Goal: Communication & Community: Answer question/provide support

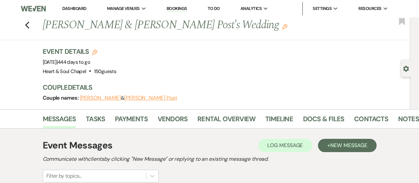
select select "4219"
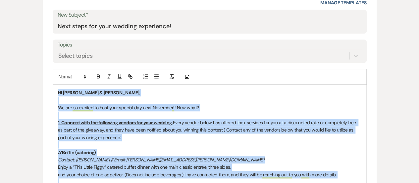
scroll to position [280, 0]
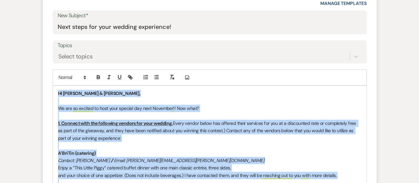
click at [103, 94] on p "HI [PERSON_NAME] & [PERSON_NAME]," at bounding box center [209, 92] width 303 height 7
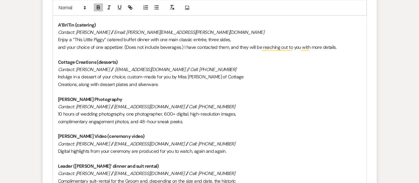
scroll to position [408, 0]
click at [140, 106] on em "Contact: [PERSON_NAME] // [EMAIL_ADDRESS][DOMAIN_NAME] // Cell: [PHONE_NUMBER]" at bounding box center [146, 106] width 177 height 6
drag, startPoint x: 158, startPoint y: 106, endPoint x: 107, endPoint y: 106, distance: 51.0
click at [107, 106] on em "Contact: [PERSON_NAME] // [EMAIL_ADDRESS][DOMAIN_NAME] // Cell: [PHONE_NUMBER]" at bounding box center [146, 106] width 177 height 6
drag, startPoint x: 156, startPoint y: 106, endPoint x: 107, endPoint y: 106, distance: 49.0
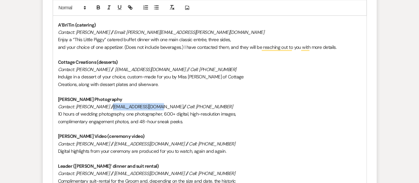
click at [107, 106] on p "Contact: [PERSON_NAME] // [EMAIL_ADDRESS][DOMAIN_NAME] // Cell: [PHONE_NUMBER]" at bounding box center [209, 106] width 303 height 7
click at [109, 8] on icon "button" at bounding box center [109, 8] width 6 height 6
click at [173, 104] on em "Contact: [PERSON_NAME] // [EMAIL_ADDRESS][DOMAIN_NAME] // Cell: [PHONE_NUMBER]" at bounding box center [147, 106] width 178 height 6
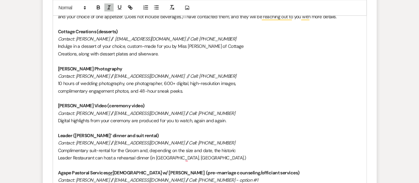
scroll to position [439, 0]
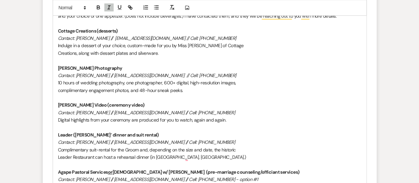
click at [122, 112] on em "Contact: [PERSON_NAME] // [EMAIL_ADDRESS][DOMAIN_NAME] // Cell: [PHONE_NUMBER]" at bounding box center [146, 112] width 177 height 6
drag, startPoint x: 156, startPoint y: 112, endPoint x: 104, endPoint y: 112, distance: 52.0
click at [104, 112] on em "Contact: [PERSON_NAME] // [EMAIL_ADDRESS][DOMAIN_NAME] // Cell: [PHONE_NUMBER]" at bounding box center [146, 112] width 177 height 6
drag, startPoint x: 160, startPoint y: 110, endPoint x: 104, endPoint y: 111, distance: 55.7
click at [104, 111] on p "Contact: [PERSON_NAME] // [EMAIL_ADDRESS][DOMAIN_NAME] // Cell: [PHONE_NUMBER]" at bounding box center [209, 112] width 303 height 7
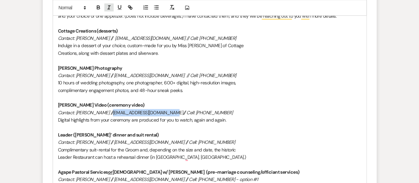
click at [109, 9] on line "button" at bounding box center [109, 7] width 1 height 3
click at [115, 109] on em "Contact: [PERSON_NAME] // [EMAIL_ADDRESS][DOMAIN_NAME]" at bounding box center [121, 112] width 127 height 6
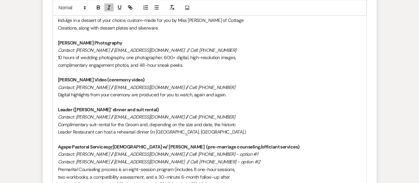
scroll to position [465, 0]
click at [211, 46] on p "Contact: [PERSON_NAME] // [EMAIL_ADDRESS][DOMAIN_NAME] // Cell: [PHONE_NUMBER]" at bounding box center [209, 49] width 303 height 7
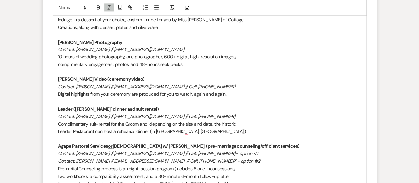
click at [213, 84] on p "Contact: [PERSON_NAME] // [EMAIL_ADDRESS][DOMAIN_NAME] // Cell: [PHONE_NUMBER]" at bounding box center [209, 86] width 303 height 7
click at [205, 116] on p "Contact: [PERSON_NAME] // [EMAIL_ADDRESS][DOMAIN_NAME] // Cell: [PHONE_NUMBER]" at bounding box center [209, 115] width 303 height 7
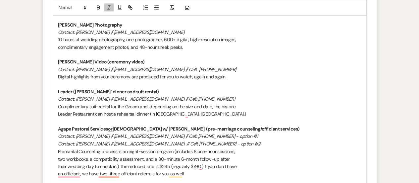
scroll to position [483, 0]
click at [211, 133] on em "Contact: [PERSON_NAME] // [EMAIL_ADDRESS][DOMAIN_NAME] // Cell: [PHONE_NUMBER] …" at bounding box center [158, 135] width 200 height 6
click at [99, 97] on em "Contact: [PERSON_NAME] // [EMAIL_ADDRESS][DOMAIN_NAME] // Cell: [PHONE_NUMBER]" at bounding box center [146, 98] width 177 height 6
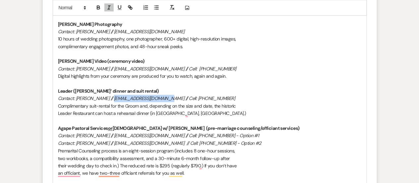
drag, startPoint x: 161, startPoint y: 96, endPoint x: 111, endPoint y: 99, distance: 50.4
click at [111, 99] on em "Contact: [PERSON_NAME] // [EMAIL_ADDRESS][DOMAIN_NAME] // Cell: [PHONE_NUMBER]" at bounding box center [146, 98] width 177 height 6
drag, startPoint x: 155, startPoint y: 96, endPoint x: 111, endPoint y: 100, distance: 44.2
click at [111, 100] on p "Contact: [PERSON_NAME] // [PERSON_NAME][EMAIL_ADDRESS][DOMAIN_NAME] // Cell: [P…" at bounding box center [209, 97] width 303 height 7
click at [110, 6] on icon "button" at bounding box center [109, 8] width 6 height 6
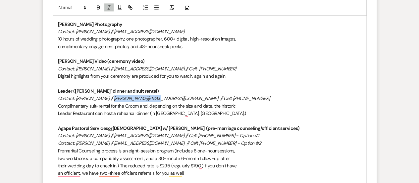
click at [117, 99] on em "Contact: [PERSON_NAME] // [PERSON_NAME][EMAIL_ADDRESS][DOMAIN_NAME] // Cell: [P…" at bounding box center [164, 98] width 212 height 6
drag, startPoint x: 201, startPoint y: 97, endPoint x: 168, endPoint y: 98, distance: 32.8
click at [168, 98] on p "Contact: [PERSON_NAME] // [PERSON_NAME][EMAIL_ADDRESS][DOMAIN_NAME] // Cell: [P…" at bounding box center [209, 97] width 303 height 7
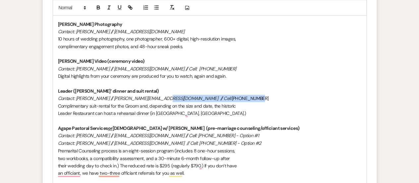
drag, startPoint x: 204, startPoint y: 98, endPoint x: 160, endPoint y: 99, distance: 44.1
click at [160, 99] on p "Contact: [PERSON_NAME] // [PERSON_NAME][EMAIL_ADDRESS][DOMAIN_NAME] // Cell: [P…" at bounding box center [209, 97] width 303 height 7
click at [109, 5] on icon "button" at bounding box center [109, 8] width 6 height 6
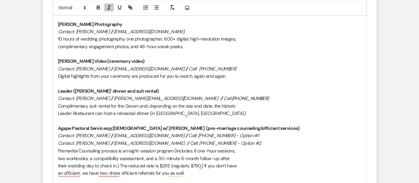
click at [156, 61] on p "[PERSON_NAME] Video (ceremony video)" at bounding box center [209, 60] width 303 height 7
click at [167, 98] on em "Contact: [PERSON_NAME] // [PERSON_NAME][EMAIL_ADDRESS][DOMAIN_NAME] // Cell:" at bounding box center [145, 98] width 174 height 6
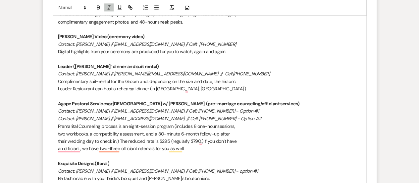
scroll to position [508, 0]
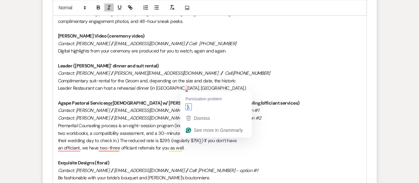
click at [200, 73] on p "Contact: [PERSON_NAME] // [PERSON_NAME][EMAIL_ADDRESS][DOMAIN_NAME] // Cell: [P…" at bounding box center [209, 72] width 303 height 7
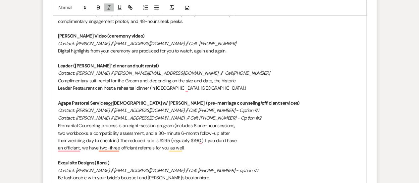
scroll to position [523, 0]
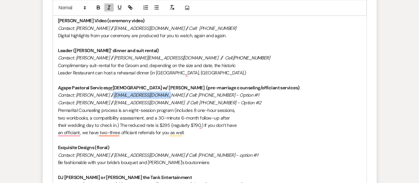
drag, startPoint x: 158, startPoint y: 95, endPoint x: 107, endPoint y: 95, distance: 51.4
click at [107, 95] on em "Contact: [PERSON_NAME] // [EMAIL_ADDRESS][DOMAIN_NAME] // Cell: [PHONE_NUMBER] …" at bounding box center [158, 95] width 201 height 6
drag, startPoint x: 104, startPoint y: 94, endPoint x: 156, endPoint y: 93, distance: 52.0
click at [156, 93] on em "Contact: [PERSON_NAME] // [EMAIL_ADDRESS][DOMAIN_NAME] // Cell: [PHONE_NUMBER] …" at bounding box center [158, 95] width 201 height 6
drag, startPoint x: 173, startPoint y: 93, endPoint x: 105, endPoint y: 94, distance: 68.6
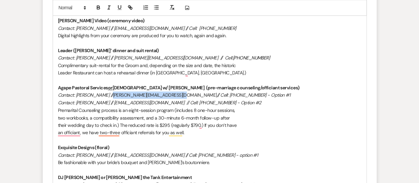
click at [105, 94] on p "Contact: [PERSON_NAME] // [PERSON_NAME][EMAIL_ADDRESS][DOMAIN_NAME] // Cell: [P…" at bounding box center [209, 94] width 303 height 7
click at [109, 6] on line "button" at bounding box center [109, 7] width 1 height 3
click at [193, 96] on em "Contact: [PERSON_NAME] // [PERSON_NAME][EMAIL_ADDRESS][DOMAIN_NAME] // Cell: [P…" at bounding box center [175, 95] width 235 height 6
click at [203, 124] on p "their wedding day to check in.) The reduced rate is $295 (regularly $790.) If y…" at bounding box center [209, 124] width 303 height 7
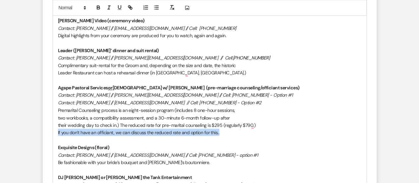
drag, startPoint x: 223, startPoint y: 132, endPoint x: 52, endPoint y: 133, distance: 171.6
click at [52, 133] on form "New Message X Draft saved! Recipients* Event Contacts ( [PERSON_NAME] Post ) In…" at bounding box center [210, 87] width 334 height 819
click at [108, 5] on icon "button" at bounding box center [109, 8] width 6 height 6
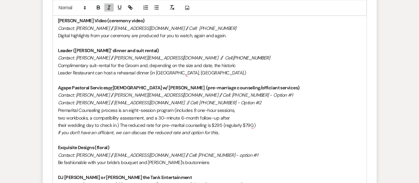
click at [121, 89] on strong "Agape Pastoral Services or [DEMOGRAPHIC_DATA] w/ [PERSON_NAME] (pre-marriage co…" at bounding box center [179, 87] width 242 height 6
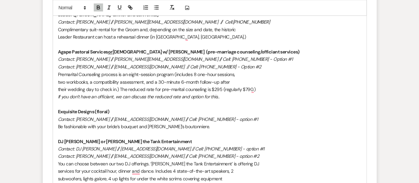
scroll to position [560, 0]
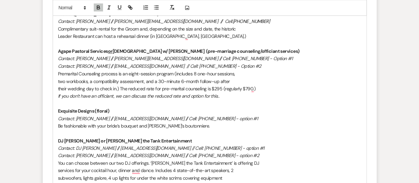
click at [186, 119] on em "Contact: [PERSON_NAME] // [EMAIL_ADDRESS][DOMAIN_NAME] // Cell: [PHONE_NUMBER] …" at bounding box center [158, 118] width 200 height 6
click at [202, 113] on p "Exquisite Designs (floral)" at bounding box center [209, 110] width 303 height 7
click at [196, 117] on em "Contact: [PERSON_NAME] // [EMAIL_ADDRESS][DOMAIN_NAME] // Cell: [PHONE_NUMBER] …" at bounding box center [158, 118] width 200 height 6
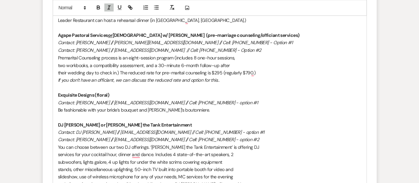
scroll to position [578, 0]
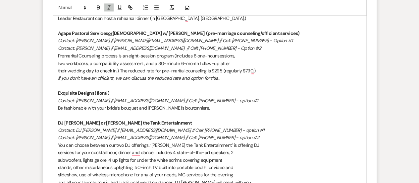
click at [224, 98] on p "Contact: [PERSON_NAME] // [EMAIL_ADDRESS][DOMAIN_NAME] // Cell: [PHONE_NUMBER] …" at bounding box center [209, 99] width 303 height 7
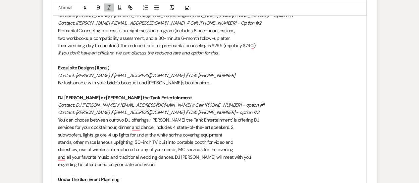
scroll to position [602, 0]
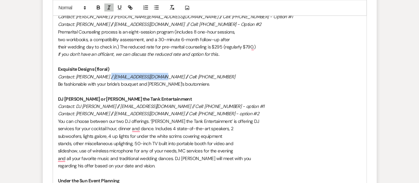
drag, startPoint x: 153, startPoint y: 74, endPoint x: 100, endPoint y: 74, distance: 52.7
click at [100, 74] on em "Contact: [PERSON_NAME] // [EMAIL_ADDRESS][DOMAIN_NAME] // Cell: [PHONE_NUMBER]" at bounding box center [146, 76] width 177 height 6
drag, startPoint x: 168, startPoint y: 76, endPoint x: 100, endPoint y: 78, distance: 68.0
click at [100, 78] on p "Contact: [PERSON_NAME] // [PERSON_NAME][EMAIL_ADDRESS][DOMAIN_NAME] // Cell: [P…" at bounding box center [209, 76] width 303 height 7
click at [109, 9] on line "button" at bounding box center [109, 9] width 2 height 0
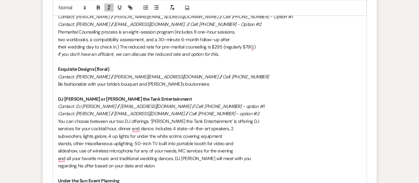
click at [127, 87] on p "To enrich screen reader interactions, please activate Accessibility in Grammarl…" at bounding box center [209, 90] width 303 height 7
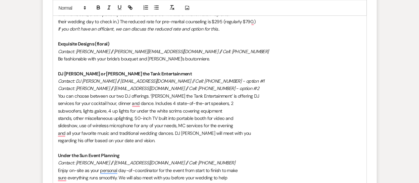
click at [193, 78] on em "Contact: DJ [PERSON_NAME] // [EMAIL_ADDRESS][DOMAIN_NAME] // Cell: [PHONE_NUMBE…" at bounding box center [161, 81] width 206 height 6
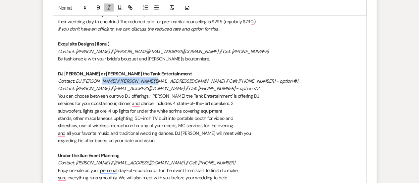
drag, startPoint x: 147, startPoint y: 81, endPoint x: 97, endPoint y: 80, distance: 50.4
click at [97, 80] on em "Contact: DJ [PERSON_NAME] // [PERSON_NAME][EMAIL_ADDRESS][DOMAIN_NAME] // Cell:…" at bounding box center [178, 81] width 240 height 6
drag, startPoint x: 144, startPoint y: 78, endPoint x: 97, endPoint y: 80, distance: 47.4
click at [97, 80] on p "Contact: DJ [PERSON_NAME] // [EMAIL_ADDRESS][DOMAIN_NAME] // Cell: [PHONE_NUMBE…" at bounding box center [209, 80] width 303 height 7
click at [109, 7] on line "button" at bounding box center [109, 7] width 1 height 3
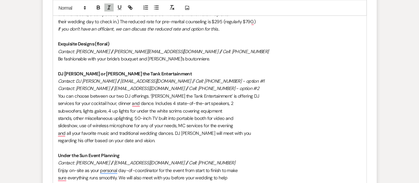
click at [165, 102] on p "services for your cocktail hour, dinner and dance. Includes 4 state-of-the-art …" at bounding box center [209, 102] width 303 height 7
drag, startPoint x: 136, startPoint y: 88, endPoint x: 92, endPoint y: 89, distance: 44.1
click at [92, 89] on em "Contact: [PERSON_NAME] // [EMAIL_ADDRESS][DOMAIN_NAME] // Cell: [PHONE_NUMBER] …" at bounding box center [158, 88] width 201 height 6
drag, startPoint x: 145, startPoint y: 88, endPoint x: 91, endPoint y: 90, distance: 54.1
click at [91, 90] on p "Contact: [PERSON_NAME] // [EMAIL_ADDRESS][DOMAIN_NAME] // Cell: [PHONE_NUMBER] …" at bounding box center [209, 87] width 303 height 7
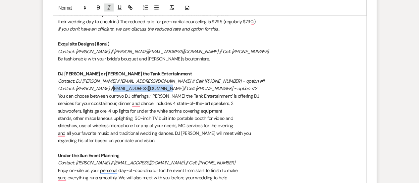
click at [109, 9] on line "button" at bounding box center [109, 9] width 2 height 0
click at [97, 89] on em "Contact: [PERSON_NAME] // [EMAIL_ADDRESS][DOMAIN_NAME] // Cell: [PHONE_NUMBER] …" at bounding box center [158, 88] width 201 height 6
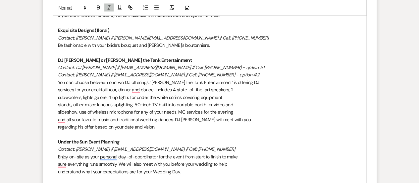
scroll to position [643, 0]
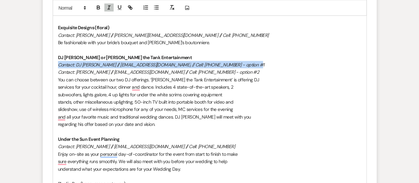
drag, startPoint x: 219, startPoint y: 64, endPoint x: 55, endPoint y: 66, distance: 163.7
click at [55, 66] on div "HI [PERSON_NAME] & [PERSON_NAME], We are so excited to host your special day ne…" at bounding box center [209, 27] width 313 height 608
copy p "Contact: DJ [PERSON_NAME] // [EMAIL_ADDRESS][DOMAIN_NAME] // Cell: [PHONE_NUMBE…"
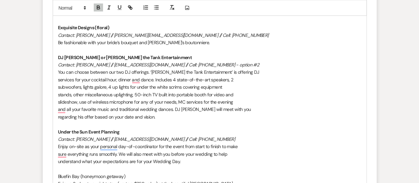
click at [215, 64] on p "Contact: [PERSON_NAME] // [EMAIL_ADDRESS][DOMAIN_NAME] // Cell: [PHONE_NUMBER] …" at bounding box center [209, 64] width 303 height 7
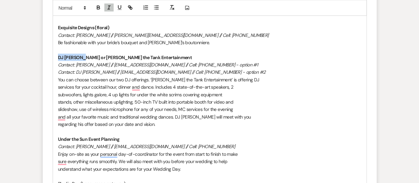
drag, startPoint x: 81, startPoint y: 57, endPoint x: 58, endPoint y: 57, distance: 23.5
click at [58, 57] on strong "DJ [PERSON_NAME] or [PERSON_NAME] the Tank Entertainment" at bounding box center [125, 57] width 134 height 6
copy strong "DJ [PERSON_NAME] or"
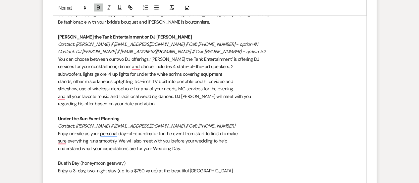
scroll to position [663, 0]
click at [133, 56] on p "You can choose between our two DJ offerings. ‘[PERSON_NAME] the Tank Entertainm…" at bounding box center [209, 58] width 303 height 7
click at [149, 58] on p "You can choose between our two DJ offerings. ‘[PERSON_NAME] the Tank Entertainm…" at bounding box center [209, 58] width 303 height 7
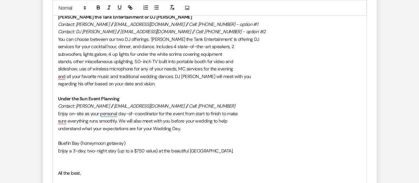
scroll to position [684, 0]
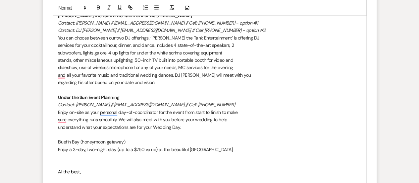
click at [229, 150] on p "Enjoy a 3-day, two-night stay (up to a $750 value) at the beautiful [GEOGRAPHIC…" at bounding box center [209, 148] width 303 height 7
drag, startPoint x: 150, startPoint y: 103, endPoint x: 100, endPoint y: 104, distance: 50.7
click at [100, 104] on em "Contact: [PERSON_NAME] // [EMAIL_ADDRESS][DOMAIN_NAME] // Cell: [PHONE_NUMBER]" at bounding box center [146, 104] width 177 height 6
drag, startPoint x: 176, startPoint y: 105, endPoint x: 98, endPoint y: 107, distance: 77.5
click at [98, 107] on p "Contact: [PERSON_NAME] // [EMAIL_ADDRESS][DOMAIN_NAME] // Cell: [PHONE_NUMBER]" at bounding box center [209, 104] width 303 height 7
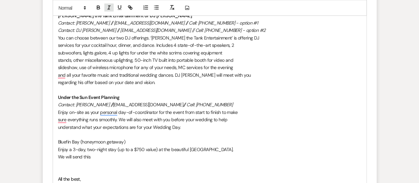
click at [109, 7] on icon "button" at bounding box center [109, 8] width 6 height 6
click at [154, 126] on p "understand what your expectations are for your Wedding Day." at bounding box center [209, 126] width 303 height 7
click at [224, 103] on p "Contact: [PERSON_NAME] // [EMAIL_ADDRESS][DOMAIN_NAME] // Cell: [PHONE_NUMBER]" at bounding box center [209, 104] width 303 height 7
click at [125, 114] on p "Enjoy on-site as your personal day-of-coordinator for the event from start to f…" at bounding box center [209, 111] width 303 height 7
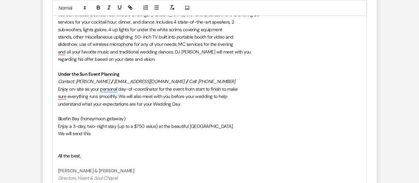
scroll to position [710, 0]
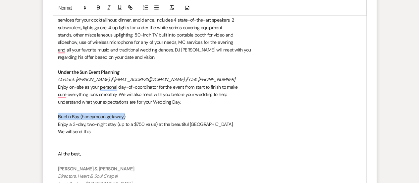
drag, startPoint x: 132, startPoint y: 116, endPoint x: 54, endPoint y: 112, distance: 77.9
click at [97, 9] on icon "button" at bounding box center [98, 8] width 6 height 6
click at [98, 113] on p "Bluefin Bay (honeymoon getaway)" at bounding box center [209, 116] width 303 height 7
click at [93, 131] on p "We will send this" at bounding box center [209, 131] width 303 height 7
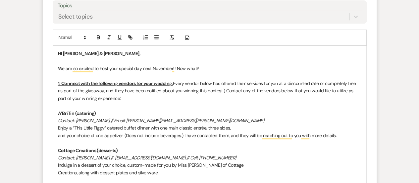
scroll to position [318, 0]
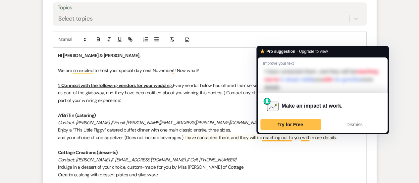
click at [272, 148] on p "Cottage Creations (desserts)" at bounding box center [209, 151] width 303 height 7
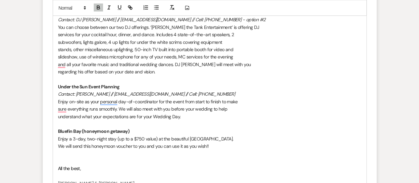
scroll to position [726, 0]
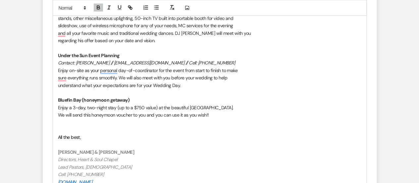
click at [219, 115] on p "We will send this honeymoon voucher to you and you can use it as you wish!!" at bounding box center [209, 114] width 303 height 7
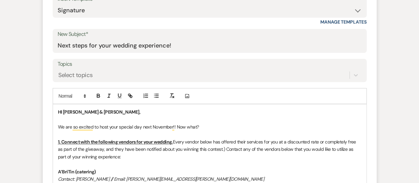
scroll to position [261, 0]
drag, startPoint x: 116, startPoint y: 156, endPoint x: 56, endPoint y: 143, distance: 61.4
copy p "1. Connect with the following vendors for your wedding. Every vendor below has …"
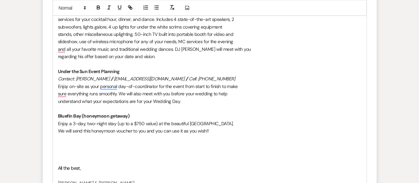
scroll to position [731, 0]
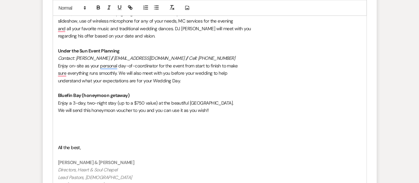
click at [70, 125] on p "To enrich screen reader interactions, please activate Accessibility in Grammarl…" at bounding box center [209, 124] width 303 height 7
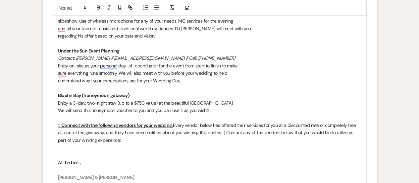
click at [60, 125] on u "1. Connect with the following vendors for your wedding." at bounding box center [115, 125] width 115 height 6
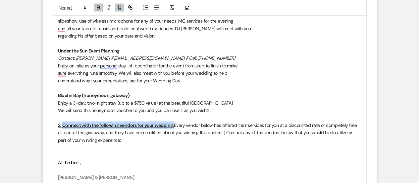
drag, startPoint x: 173, startPoint y: 124, endPoint x: 63, endPoint y: 127, distance: 109.7
click at [63, 127] on u "2. Connect with the following vendors for your wedding." at bounding box center [116, 125] width 116 height 6
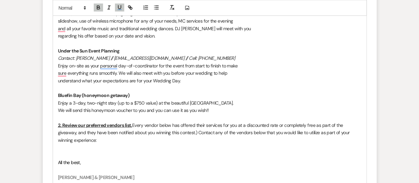
drag, startPoint x: 133, startPoint y: 123, endPoint x: 143, endPoint y: 137, distance: 17.4
click at [143, 137] on p "2. Review our preferred vendors list. Every vendor below has offered their serv…" at bounding box center [209, 132] width 303 height 22
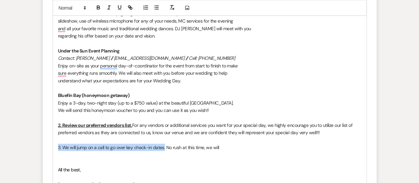
drag, startPoint x: 164, startPoint y: 147, endPoint x: 55, endPoint y: 148, distance: 109.3
click at [96, 10] on icon "button" at bounding box center [98, 8] width 6 height 6
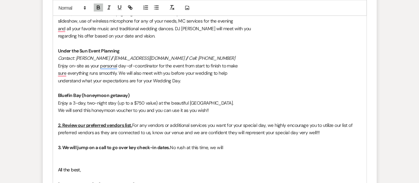
click at [156, 142] on p "To enrich screen reader interactions, please activate Accessibility in Grammarl…" at bounding box center [209, 139] width 303 height 7
click at [231, 147] on p "3. We will jump on a call to go over key check-in dates. No rush at this time, …" at bounding box center [209, 146] width 303 height 7
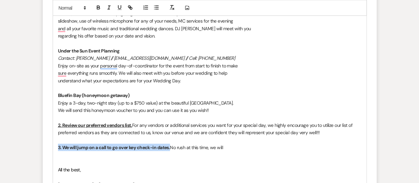
drag, startPoint x: 170, startPoint y: 145, endPoint x: 57, endPoint y: 147, distance: 112.6
click at [118, 7] on icon "button" at bounding box center [120, 8] width 6 height 6
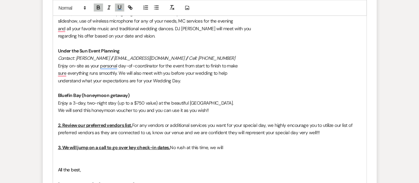
click at [236, 145] on p "3. We will jump on a call to go over key check-in dates. No rush at this time, …" at bounding box center [209, 146] width 303 height 7
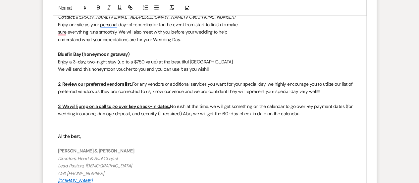
scroll to position [773, 0]
click at [82, 136] on p "All the best," at bounding box center [209, 135] width 303 height 7
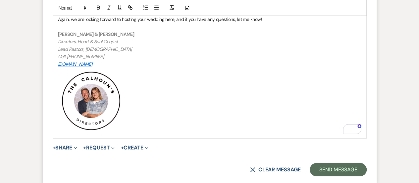
scroll to position [774, 0]
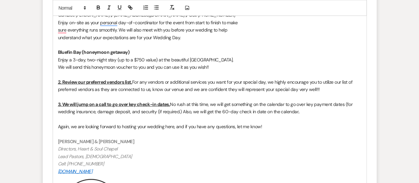
click at [325, 88] on p "2. Review our preferred vendors list. For any vendors or additional services yo…" at bounding box center [209, 85] width 303 height 15
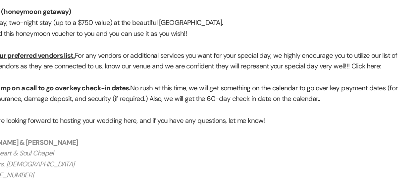
scroll to position [776, 0]
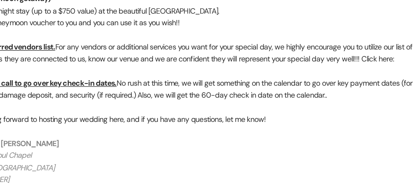
click at [341, 87] on p "2. Review our preferred vendors list. For any vendors or additional services yo…" at bounding box center [209, 83] width 303 height 15
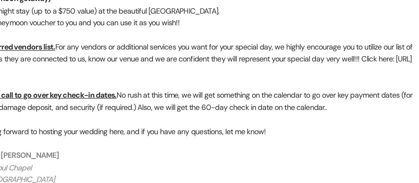
drag, startPoint x: 343, startPoint y: 86, endPoint x: 345, endPoint y: 96, distance: 10.5
click at [345, 96] on p "2. Review our preferred vendors list. For any vendors or additional services yo…" at bounding box center [209, 87] width 303 height 22
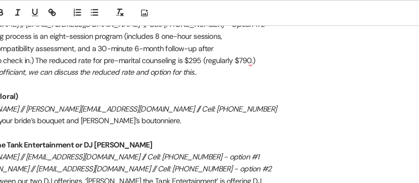
scroll to position [602, 0]
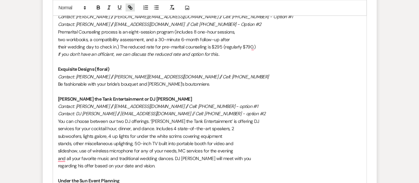
click at [131, 8] on icon "button" at bounding box center [130, 8] width 6 height 6
type input "[URL][DOMAIN_NAME]"
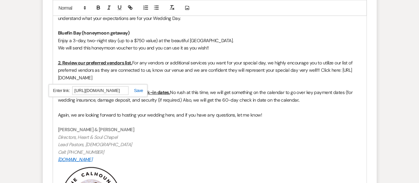
scroll to position [794, 0]
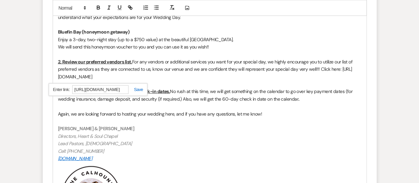
click at [140, 89] on link at bounding box center [136, 89] width 14 height 5
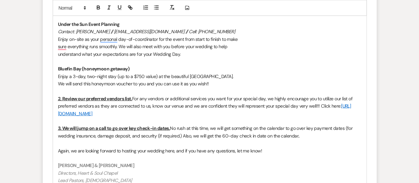
scroll to position [774, 0]
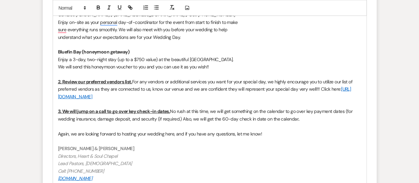
click at [174, 106] on p "To enrich screen reader interactions, please activate Accessibility in Grammarl…" at bounding box center [209, 103] width 303 height 7
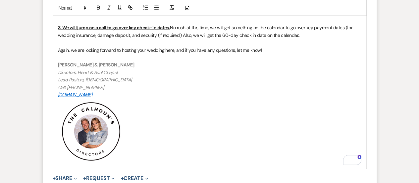
scroll to position [857, 0]
click at [267, 52] on p "Again, we are looking forward to hosting your wedding here, and if you have any…" at bounding box center [209, 50] width 303 height 7
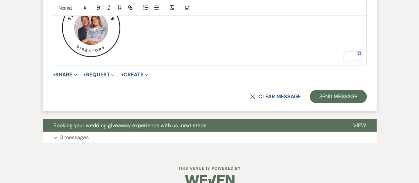
scroll to position [988, 0]
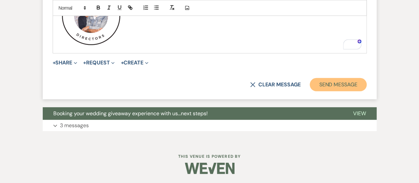
click at [341, 84] on button "Send Message" at bounding box center [338, 84] width 57 height 13
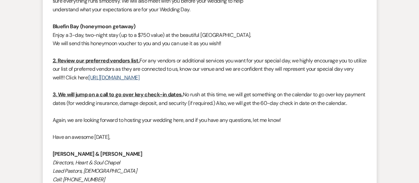
scroll to position [720, 0]
